Goal: Transaction & Acquisition: Obtain resource

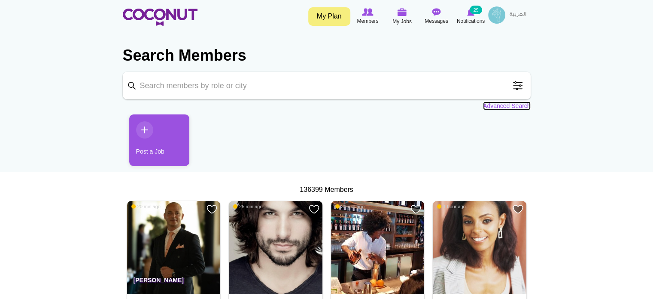
click at [503, 104] on link "Advanced Search" at bounding box center [507, 105] width 48 height 9
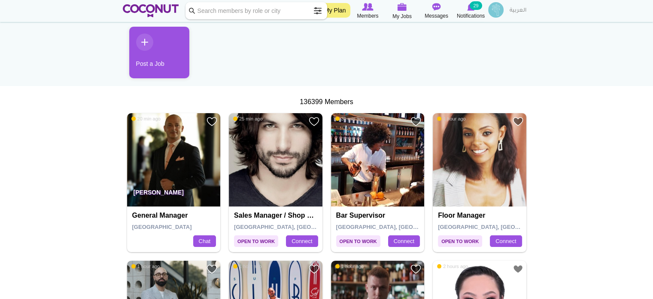
scroll to position [50, 0]
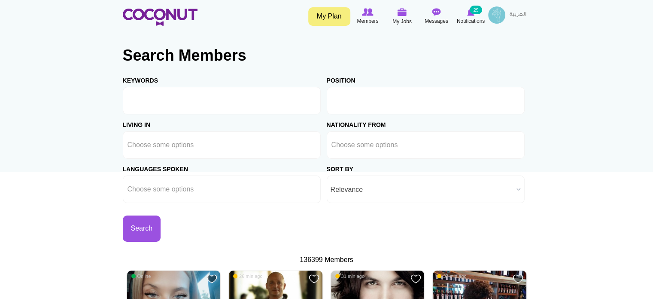
click at [348, 101] on input "text" at bounding box center [370, 101] width 77 height 8
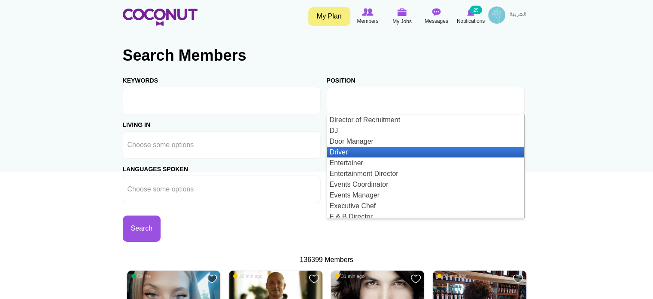
scroll to position [301, 0]
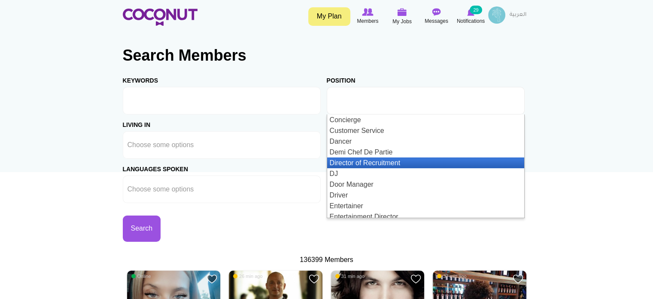
click at [359, 161] on li "Director of Recruitment" at bounding box center [425, 162] width 197 height 11
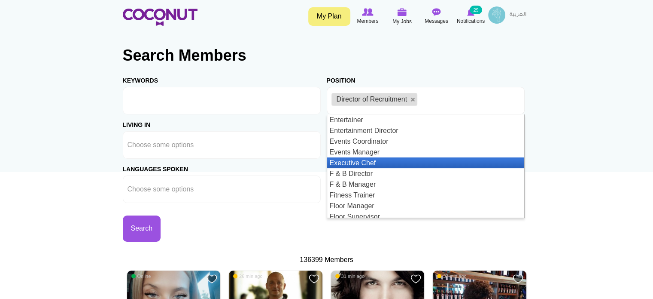
scroll to position [430, 0]
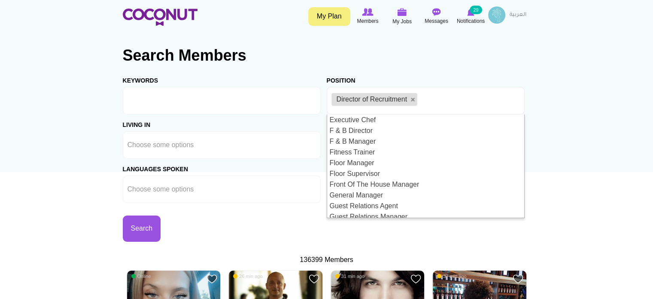
click at [274, 228] on div "Search" at bounding box center [225, 222] width 204 height 39
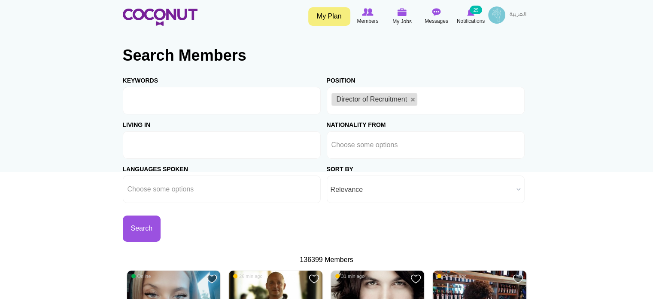
click at [154, 144] on input "text" at bounding box center [166, 145] width 77 height 8
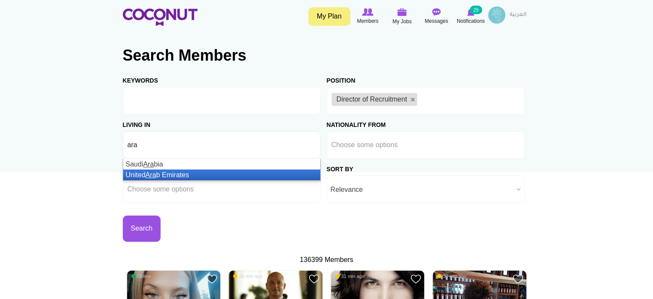
type input "ara"
click at [156, 172] on em "Ara" at bounding box center [151, 174] width 11 height 7
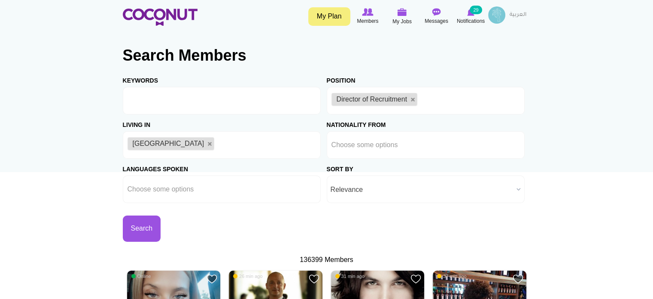
click at [162, 230] on div "Search" at bounding box center [225, 222] width 204 height 39
click at [150, 228] on button "Search" at bounding box center [142, 228] width 38 height 26
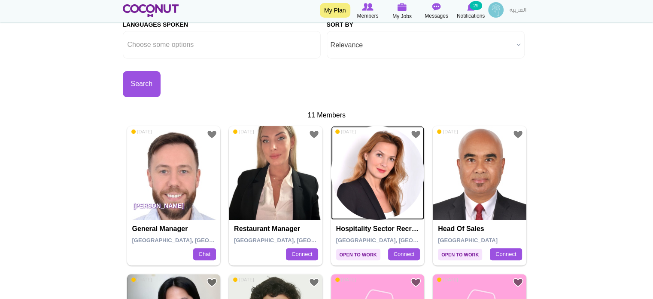
scroll to position [43, 0]
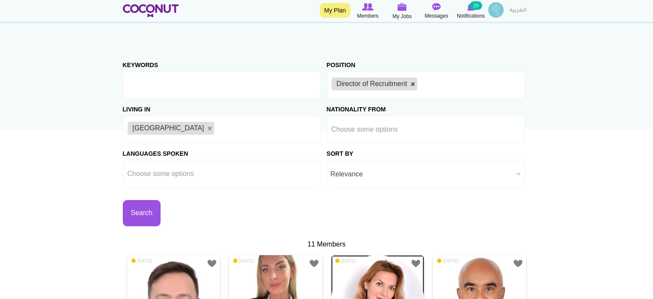
click at [413, 83] on link at bounding box center [413, 84] width 5 height 5
type input "Choose some options"
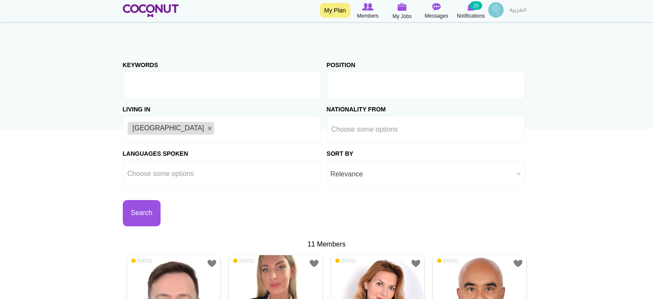
click at [413, 83] on ul at bounding box center [426, 84] width 198 height 27
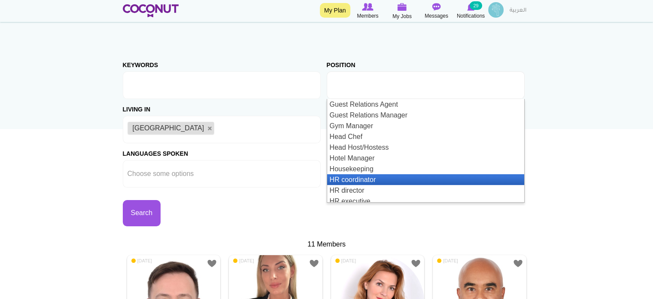
scroll to position [558, 0]
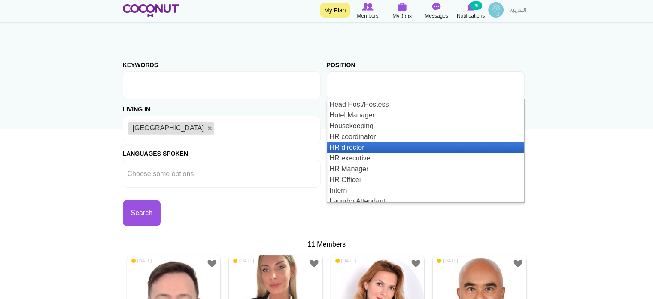
click at [399, 144] on li "HR director" at bounding box center [425, 147] width 197 height 11
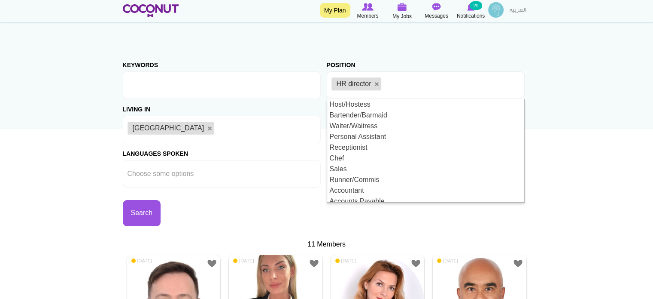
click at [211, 214] on div "Search" at bounding box center [225, 206] width 204 height 39
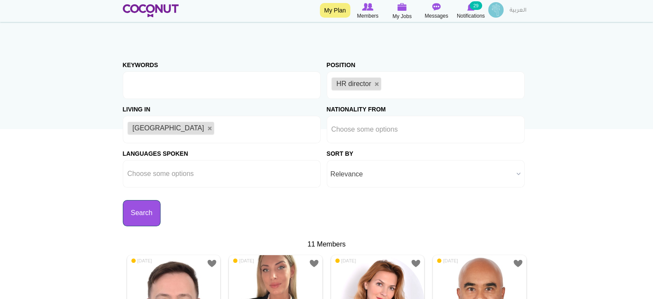
click at [146, 211] on button "Search" at bounding box center [142, 213] width 38 height 26
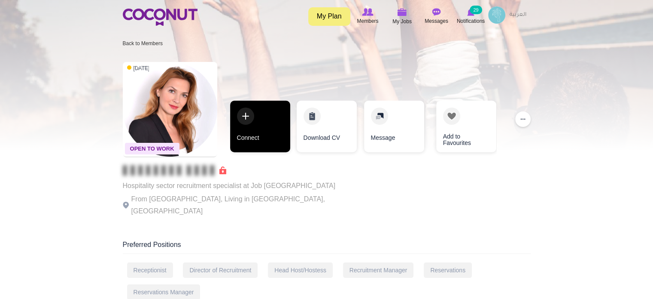
click at [253, 137] on link "Connect" at bounding box center [260, 127] width 60 height 52
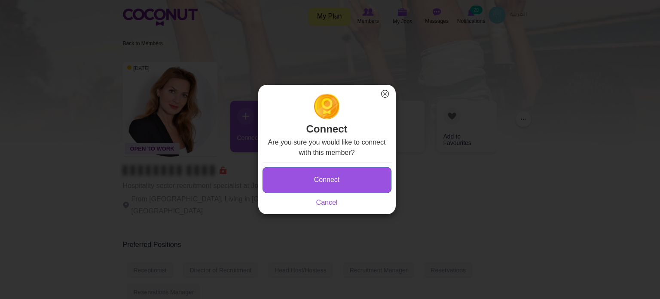
click at [281, 172] on button "Connect" at bounding box center [326, 180] width 129 height 26
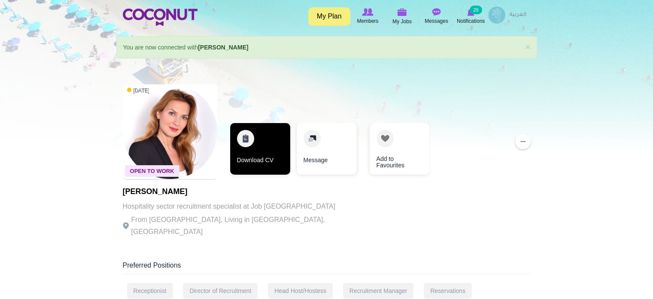
click at [258, 152] on link "Download CV" at bounding box center [260, 149] width 60 height 52
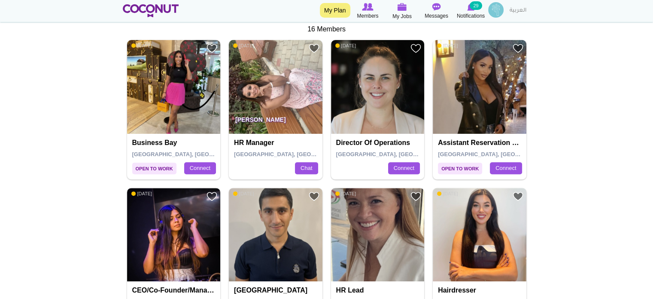
scroll to position [215, 0]
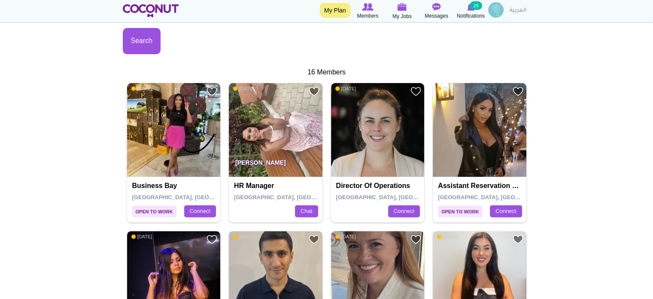
click at [289, 146] on img at bounding box center [276, 130] width 94 height 94
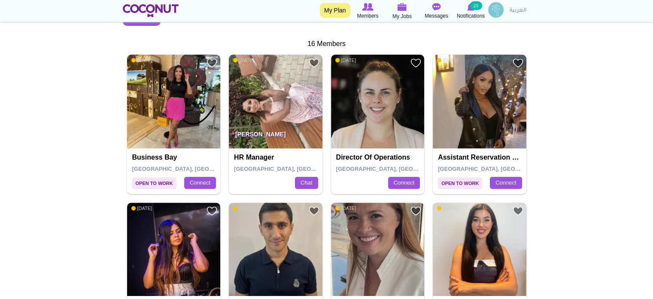
scroll to position [230, 0]
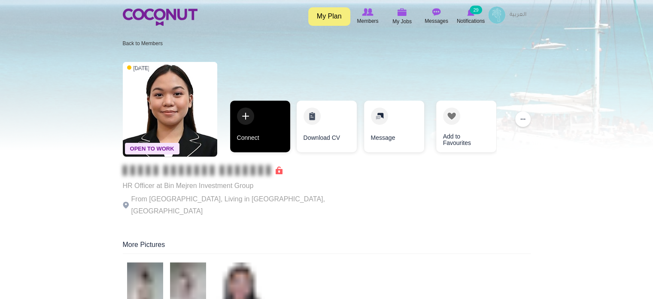
click at [252, 131] on link "Connect" at bounding box center [260, 127] width 60 height 52
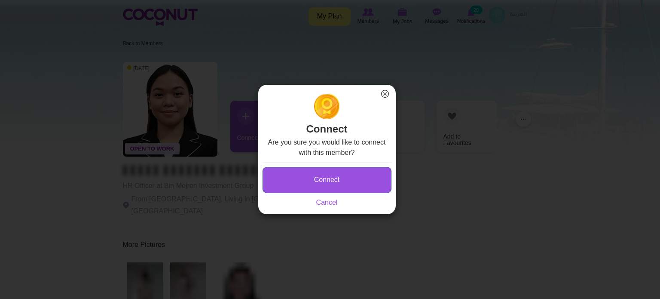
click at [344, 180] on button "Connect" at bounding box center [326, 180] width 129 height 26
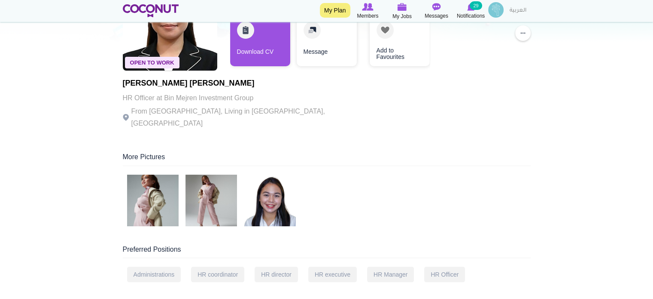
scroll to position [129, 0]
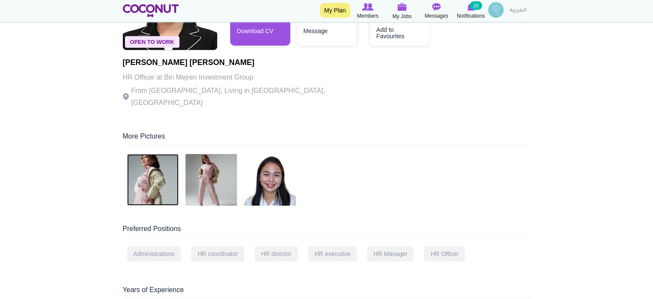
click at [157, 174] on img at bounding box center [153, 180] width 52 height 52
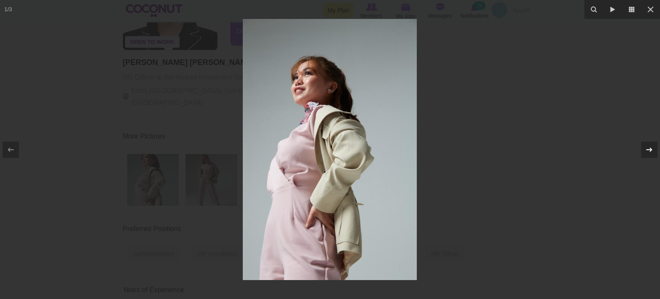
click at [646, 148] on icon at bounding box center [649, 149] width 10 height 10
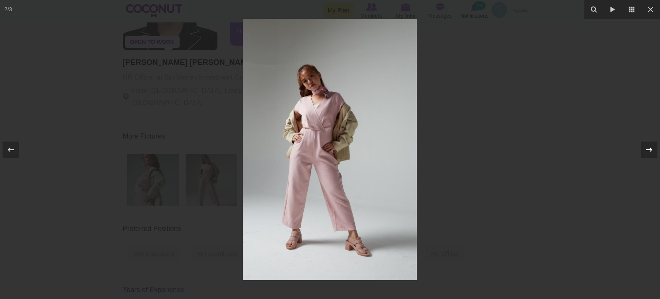
click at [647, 148] on icon at bounding box center [649, 149] width 10 height 10
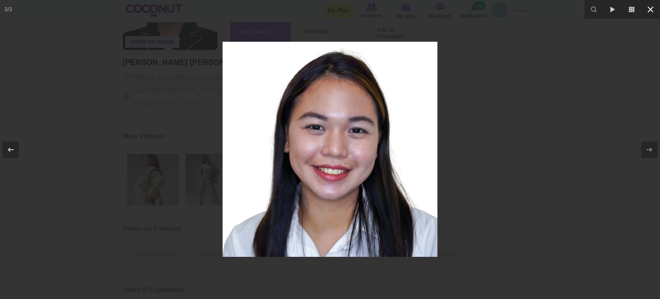
click at [652, 10] on icon at bounding box center [650, 9] width 10 height 10
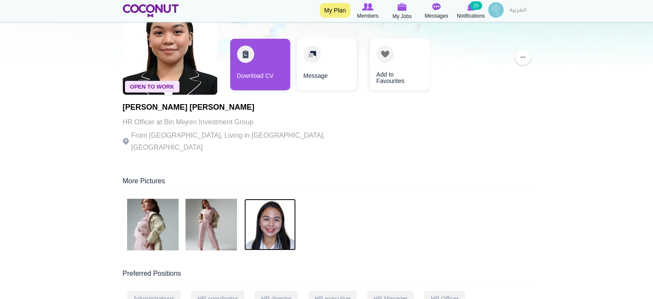
scroll to position [43, 0]
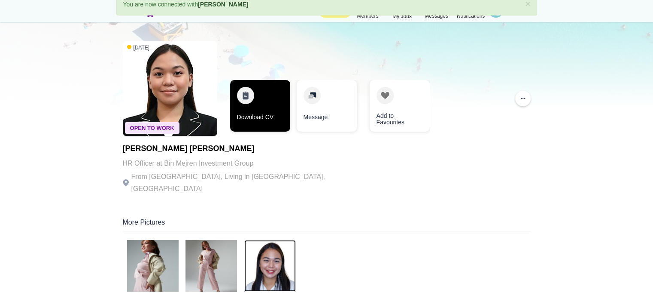
click at [248, 112] on link "Download CV" at bounding box center [260, 106] width 60 height 52
